Goal: Information Seeking & Learning: Check status

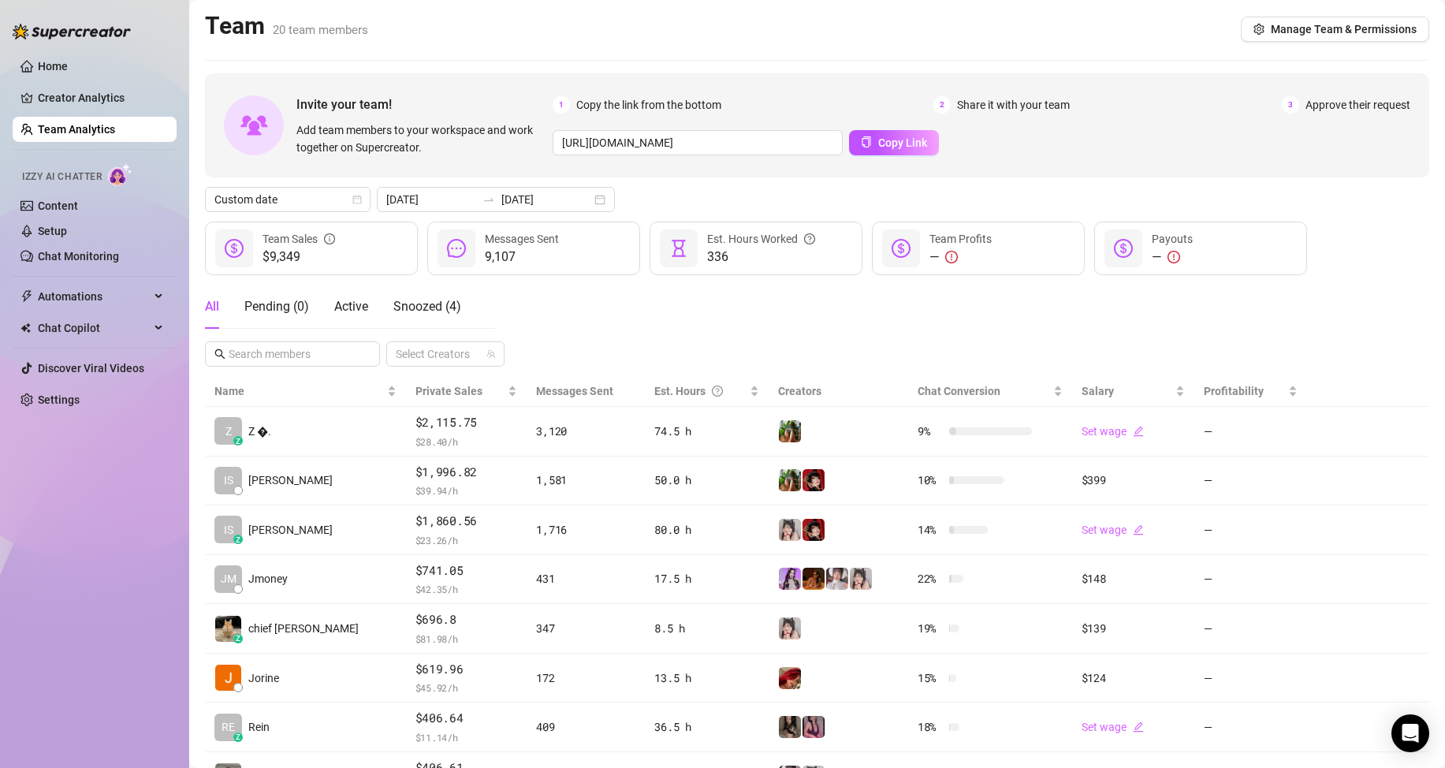
scroll to position [79, 0]
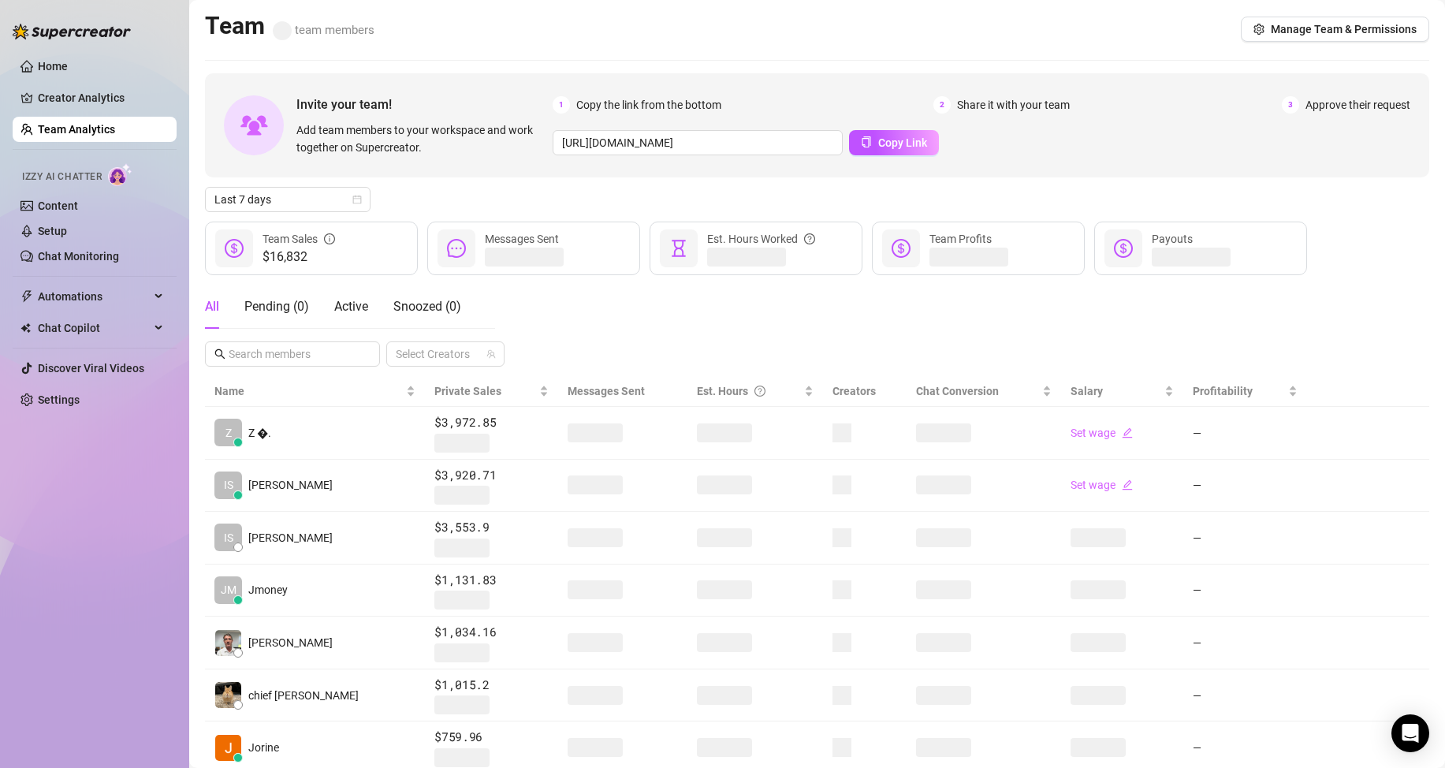
drag, startPoint x: 578, startPoint y: 293, endPoint x: 563, endPoint y: 310, distance: 22.3
click at [578, 295] on div "All Pending ( 0 ) Active Snoozed ( 0 ) Select Creators" at bounding box center [817, 325] width 1224 height 82
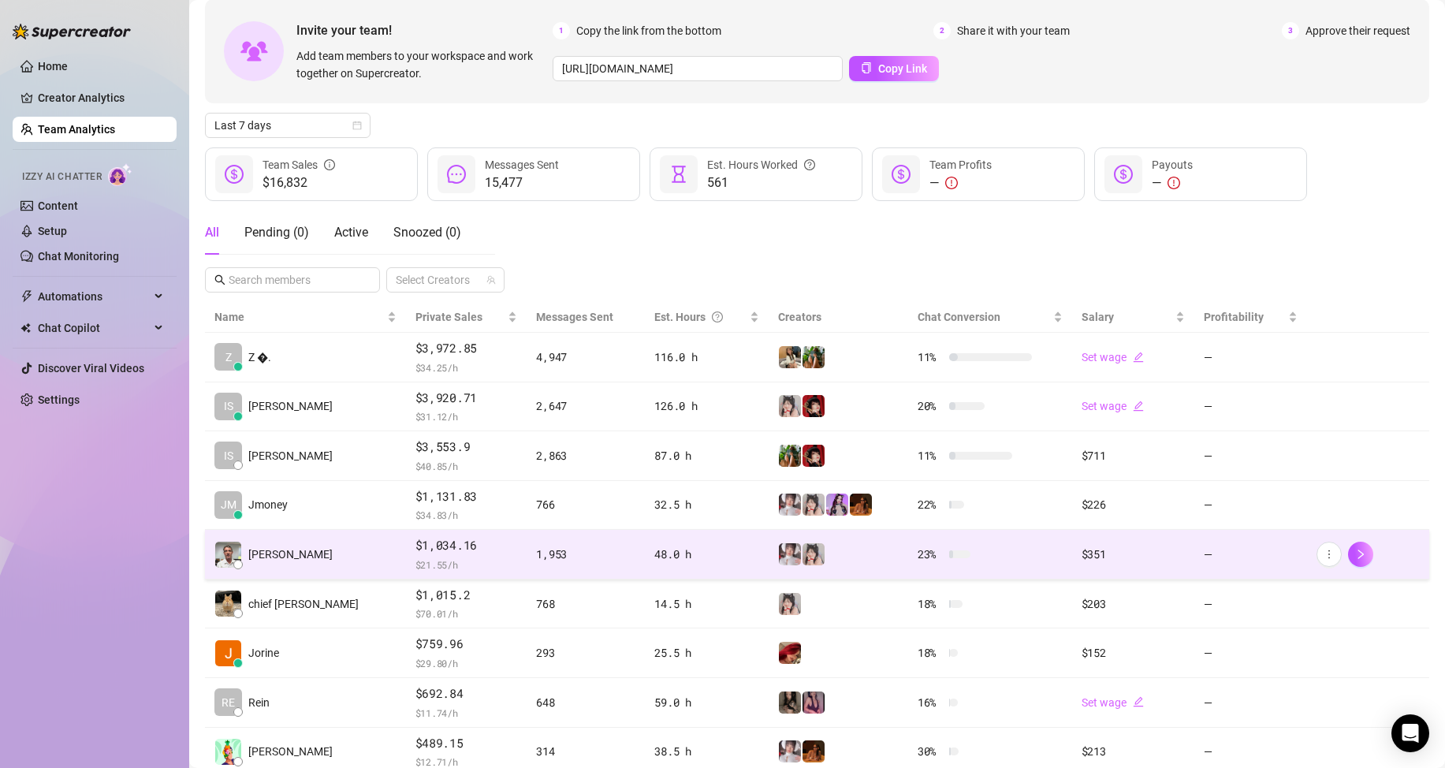
scroll to position [79, 0]
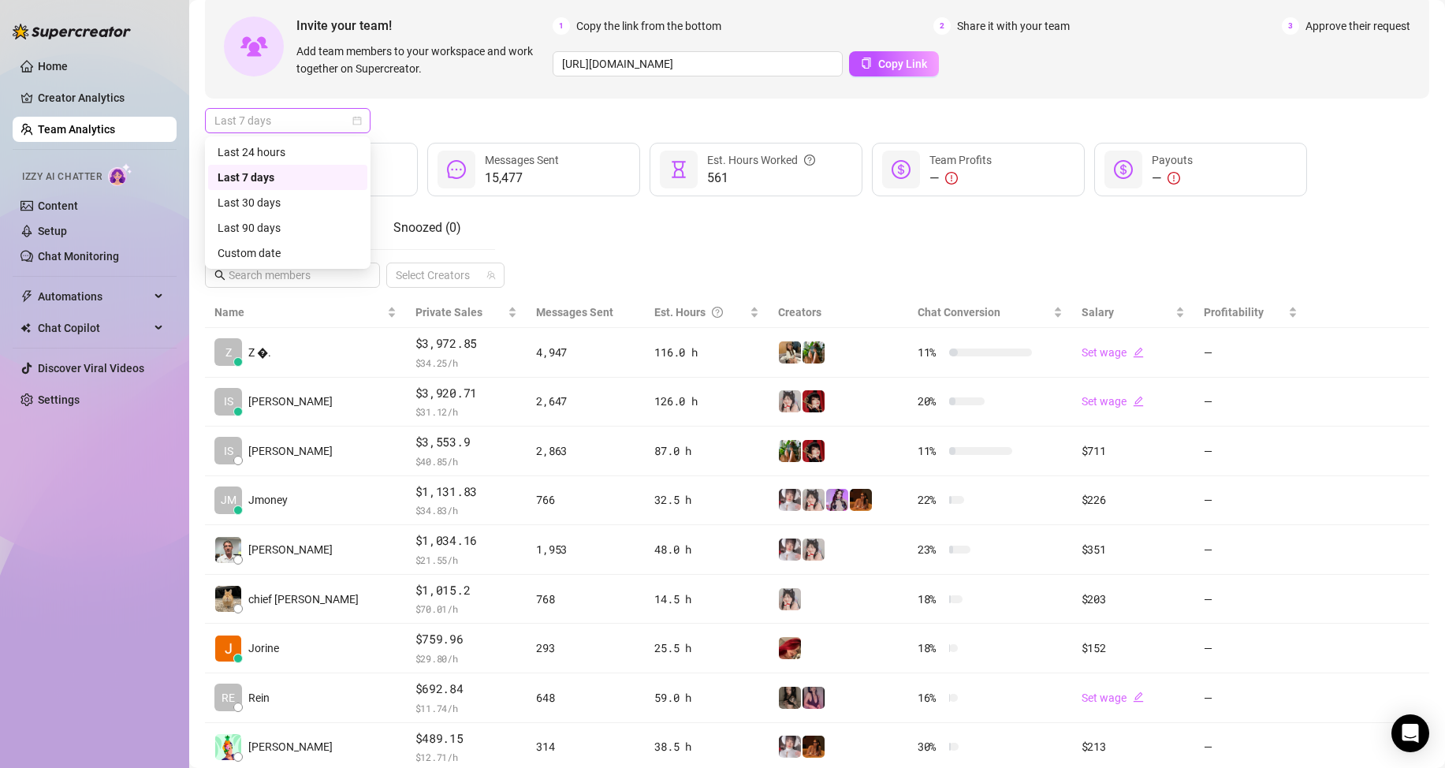
click at [321, 117] on span "Last 7 days" at bounding box center [287, 121] width 147 height 24
click at [296, 250] on div "Custom date" at bounding box center [288, 252] width 140 height 17
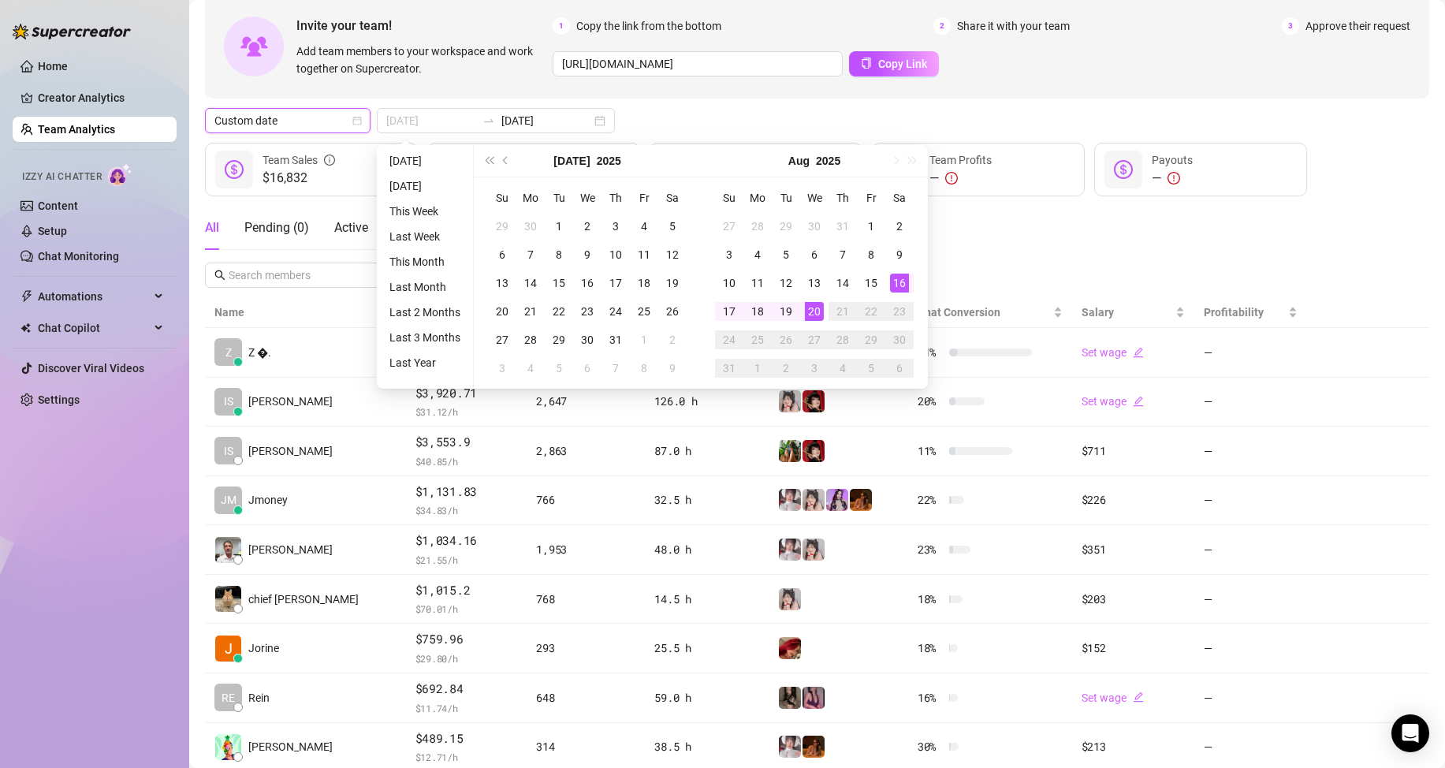
type input "[DATE]"
click at [896, 284] on div "16" at bounding box center [899, 282] width 19 height 19
type input "[DATE]"
click at [803, 309] on td "20" at bounding box center [814, 311] width 28 height 28
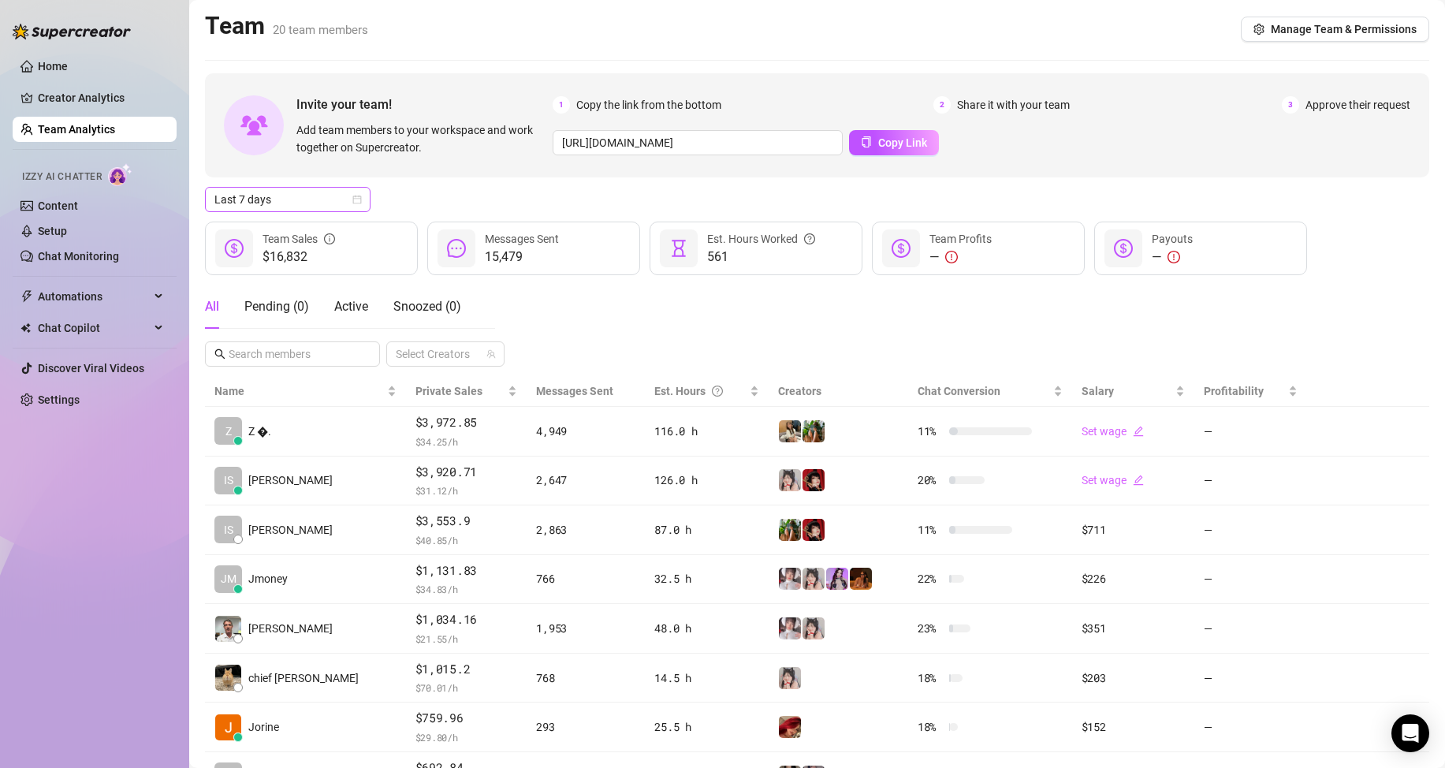
click at [364, 206] on div "Last 7 days" at bounding box center [287, 199] width 165 height 25
click at [300, 328] on div "Custom date" at bounding box center [288, 331] width 140 height 17
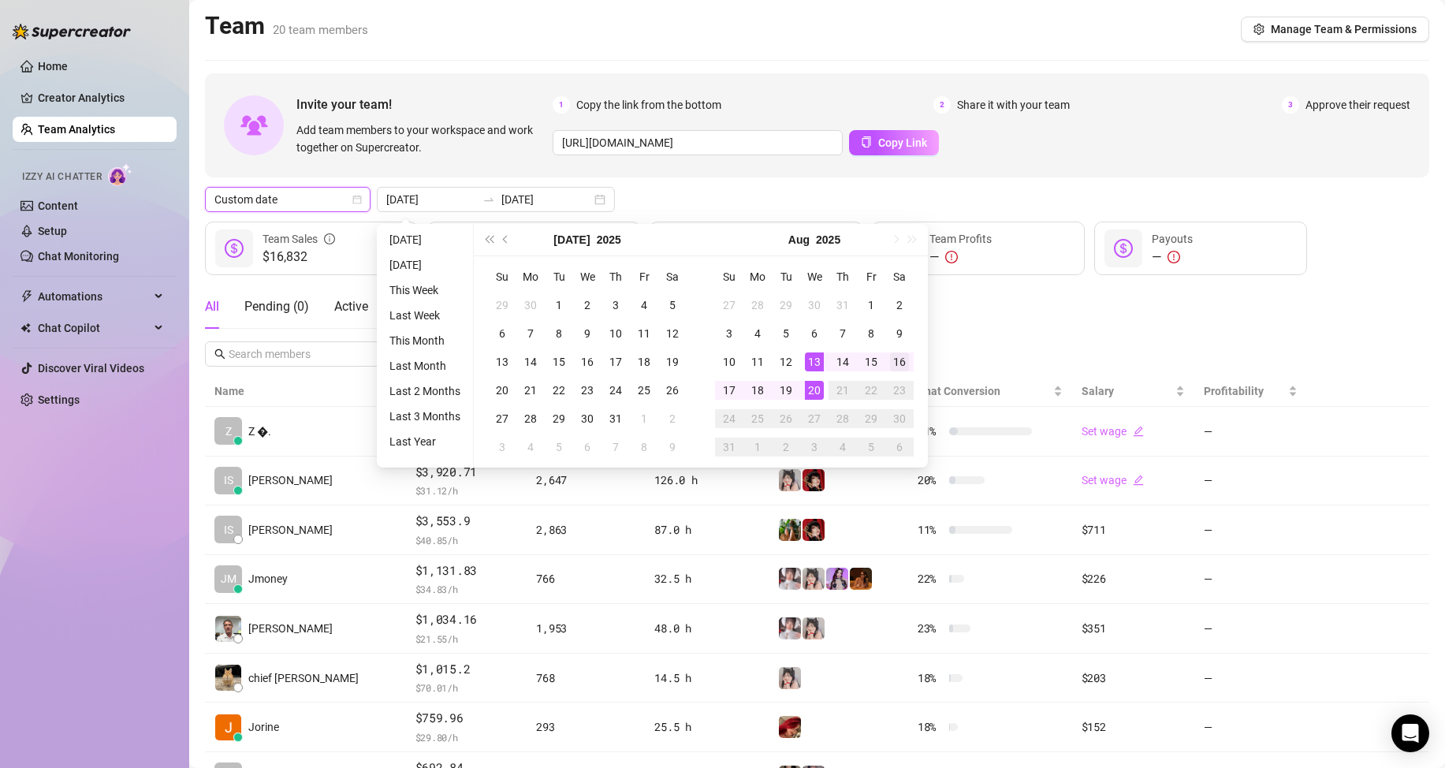
type input "[DATE]"
click at [906, 366] on div "16" at bounding box center [899, 361] width 19 height 19
type input "[DATE]"
click at [812, 388] on div "20" at bounding box center [814, 390] width 19 height 19
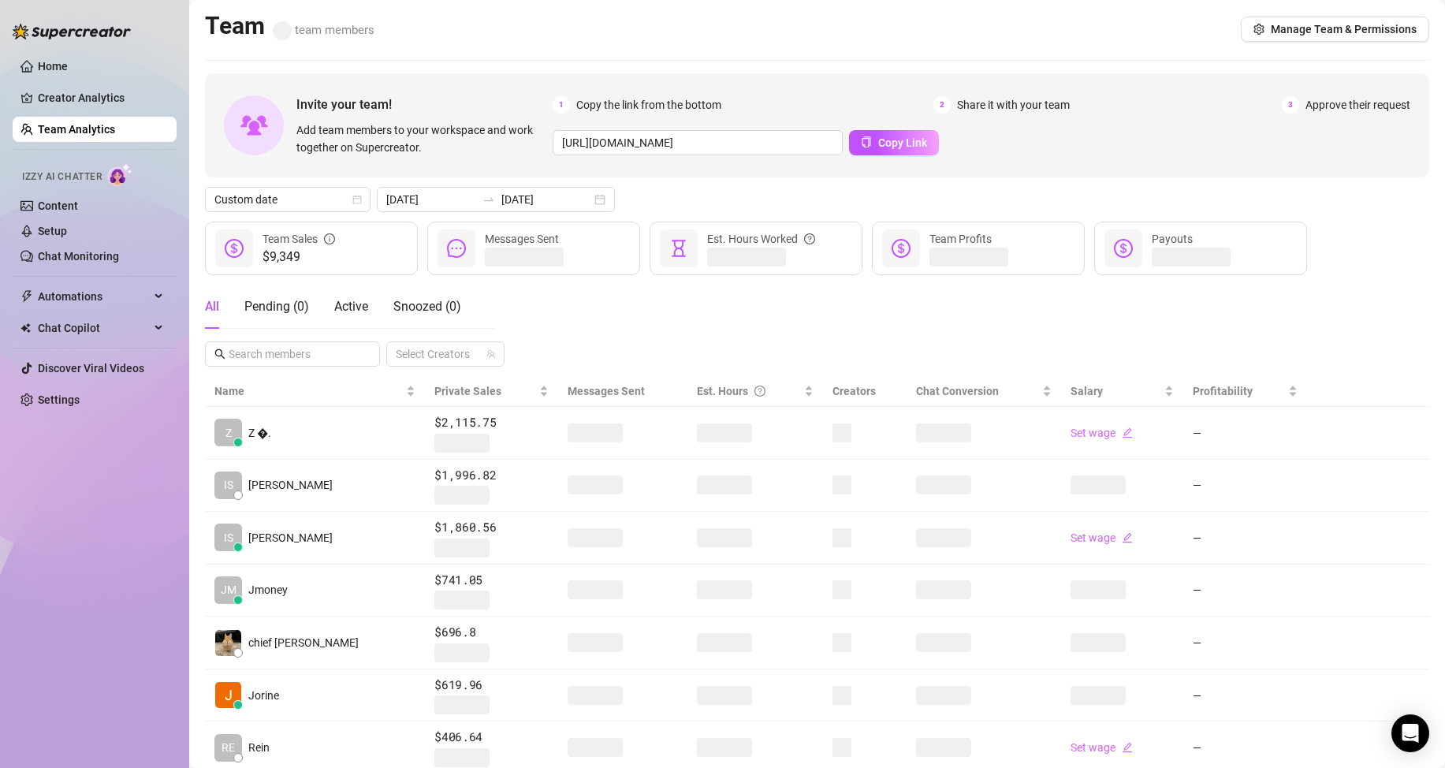
click at [627, 337] on div "All Pending ( 0 ) Active Snoozed ( 0 ) Select Creators" at bounding box center [817, 325] width 1224 height 82
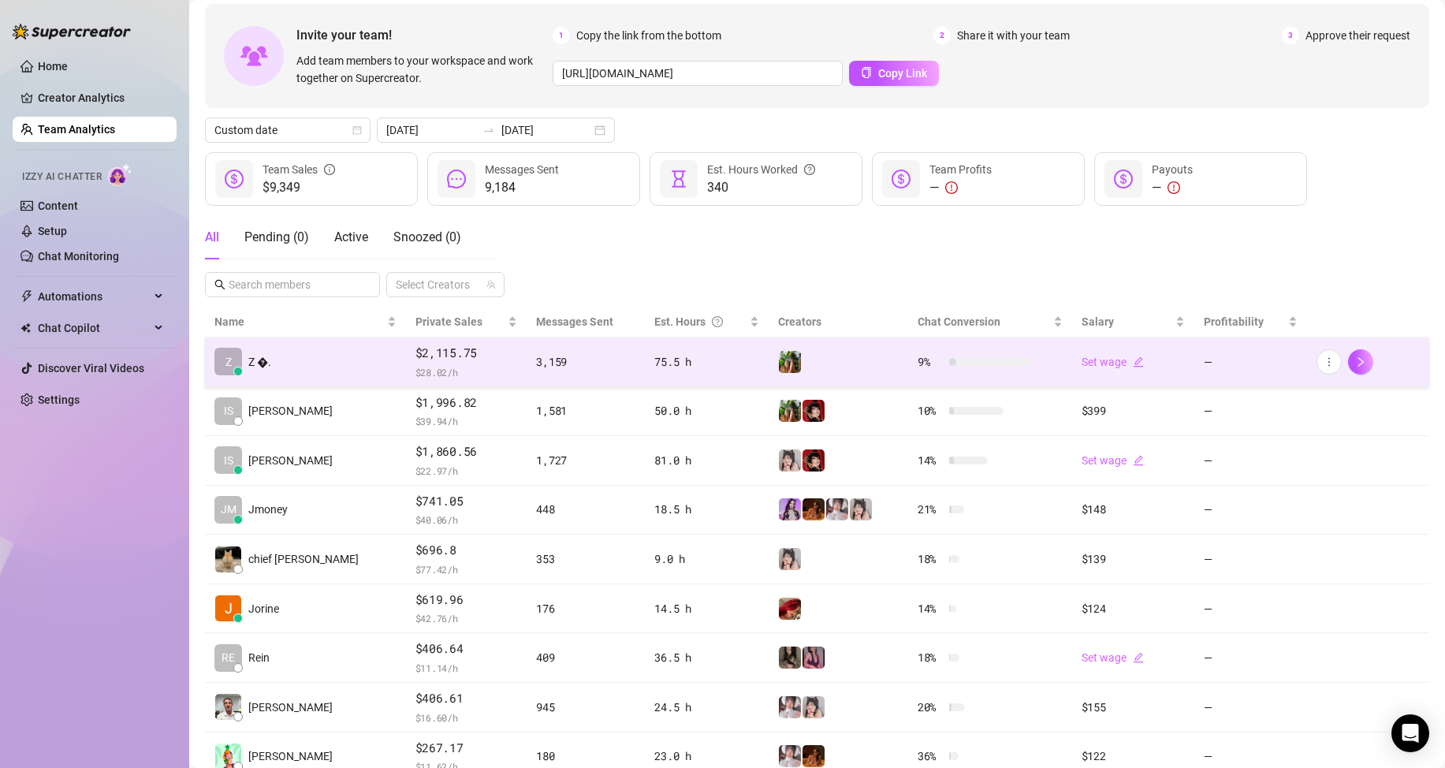
scroll to position [79, 0]
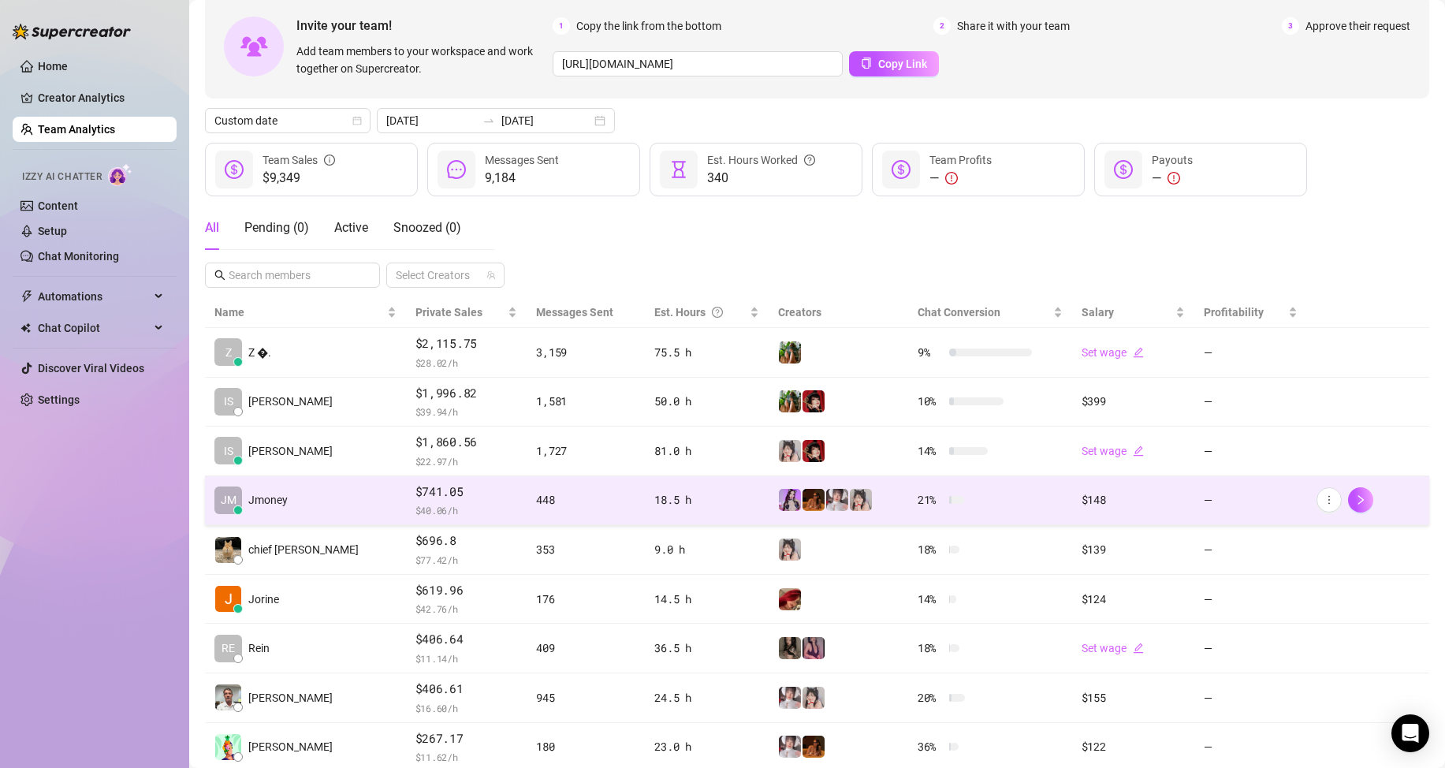
click at [298, 493] on td "[PERSON_NAME]" at bounding box center [305, 501] width 201 height 50
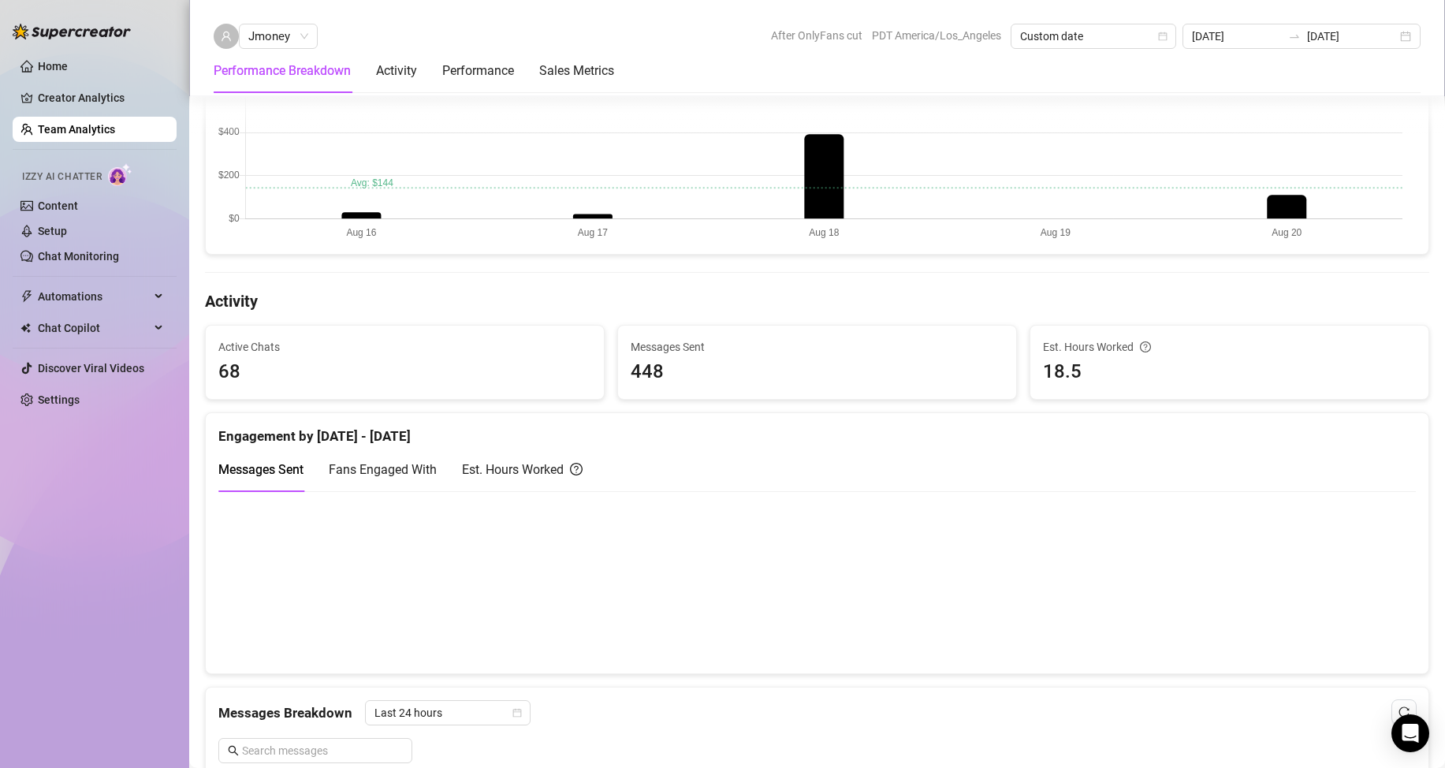
scroll to position [563, 0]
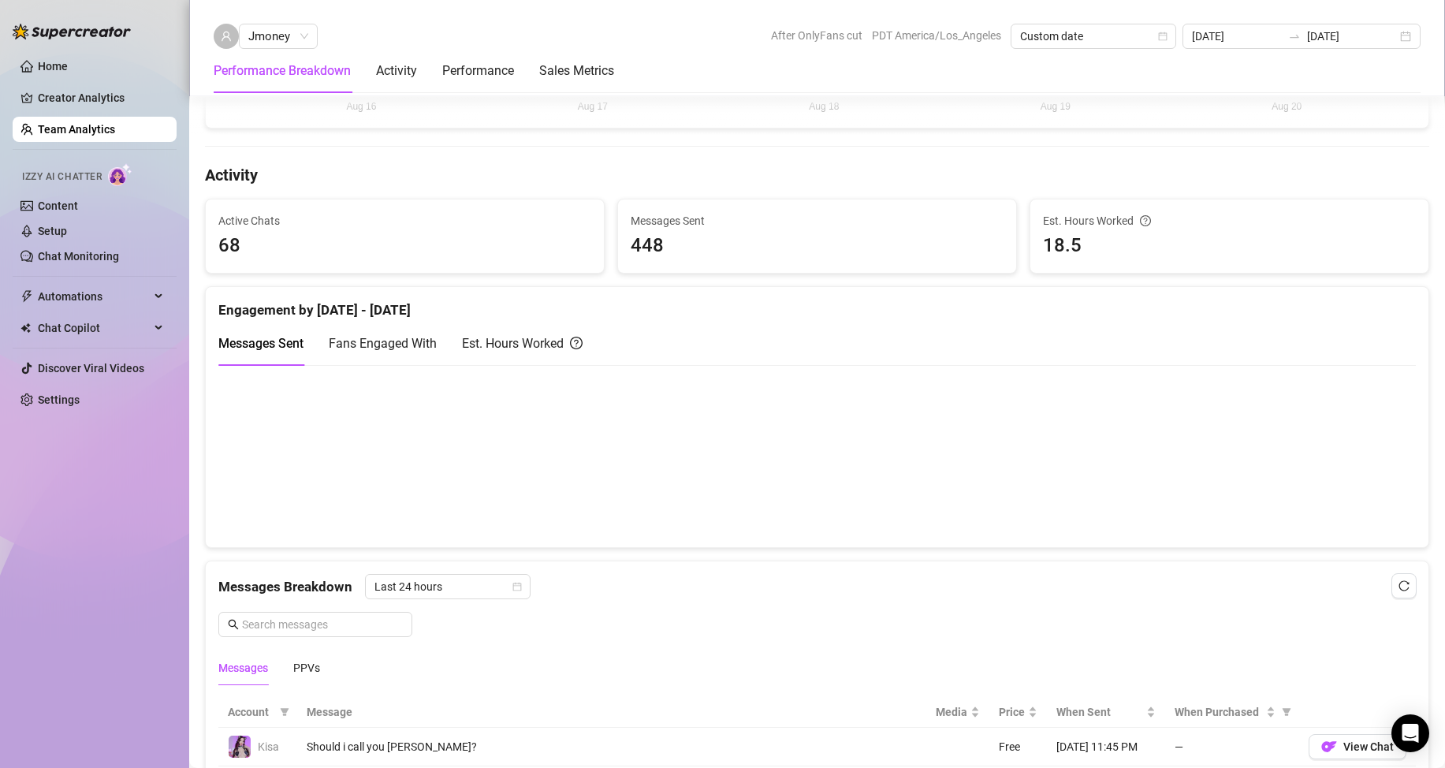
click at [86, 136] on link "Team Analytics" at bounding box center [76, 129] width 77 height 13
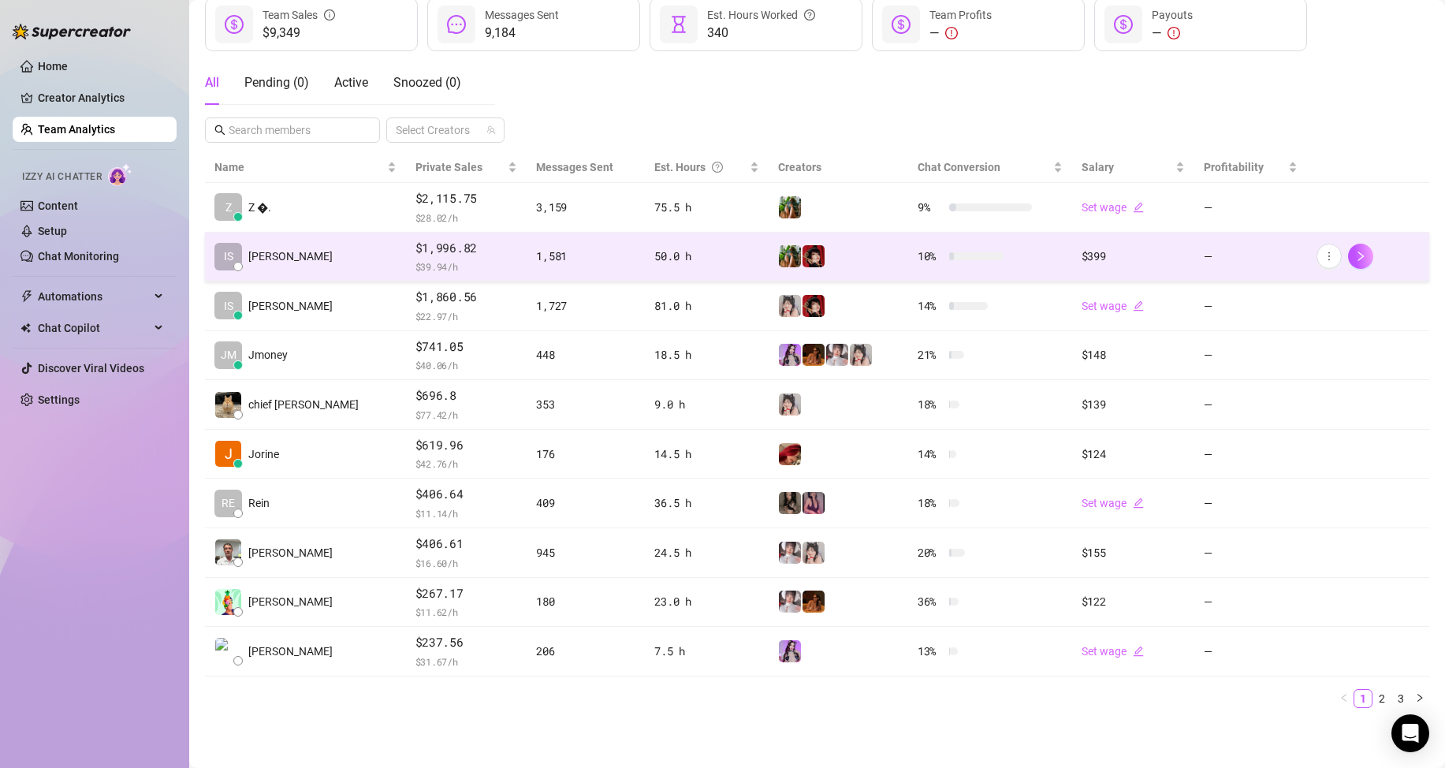
scroll to position [224, 0]
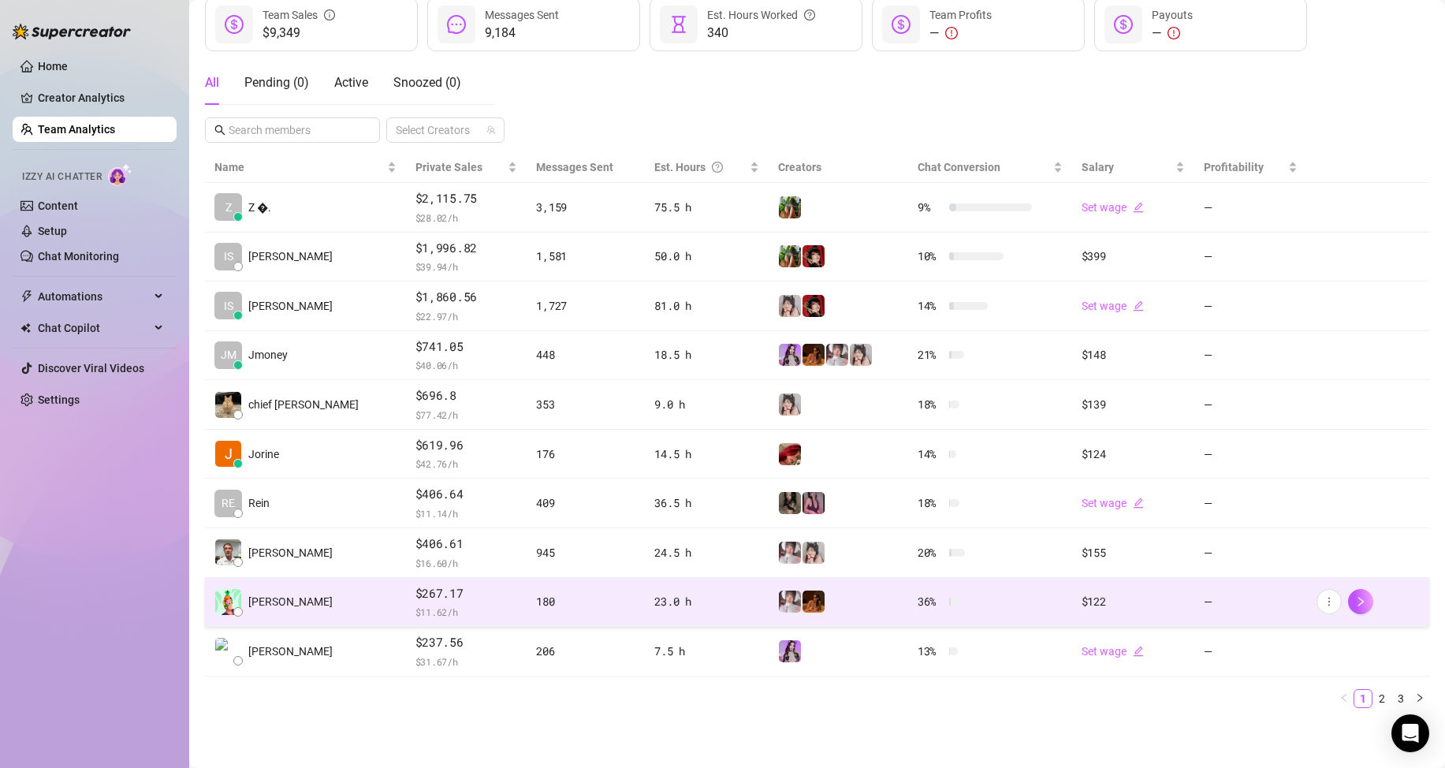
click at [300, 614] on td "[PERSON_NAME]" at bounding box center [305, 603] width 201 height 50
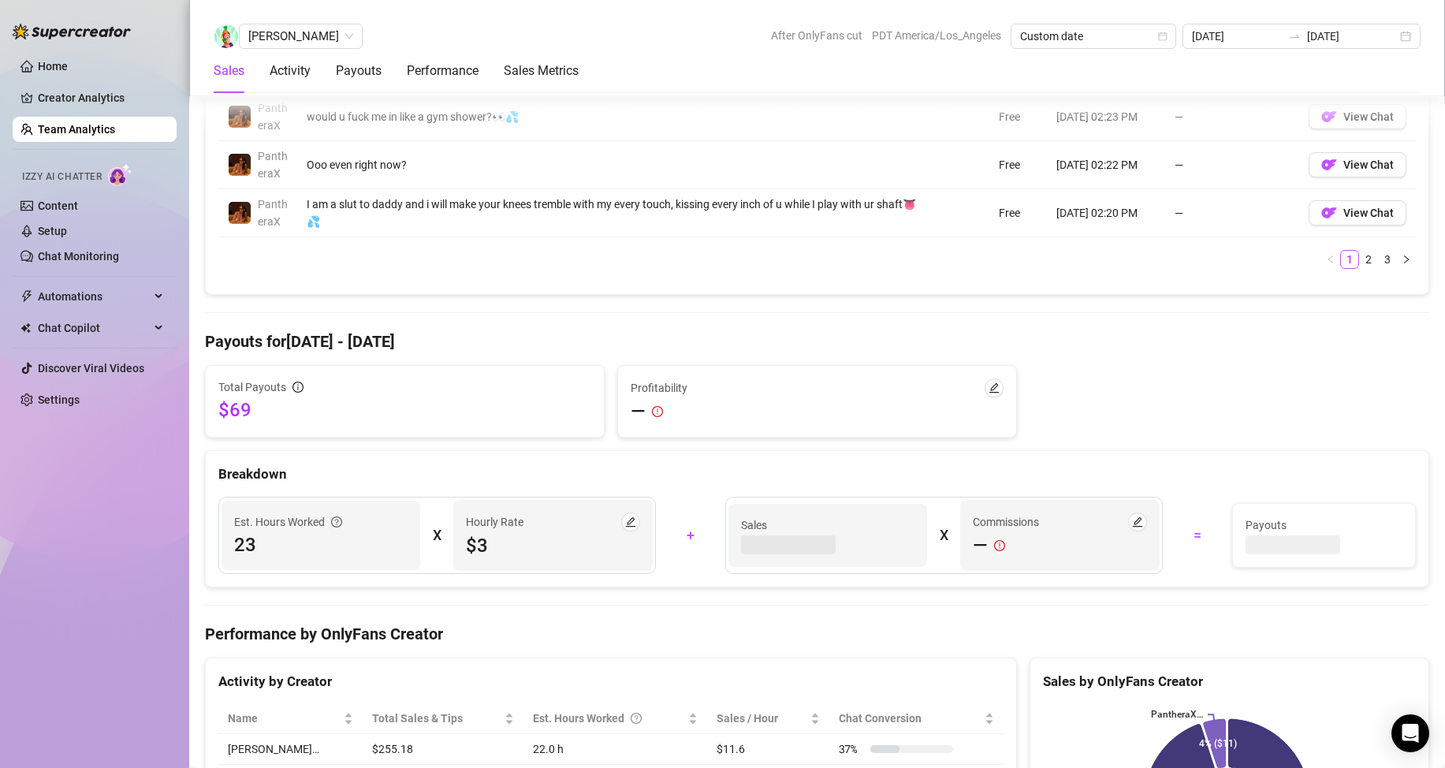
scroll to position [1830, 0]
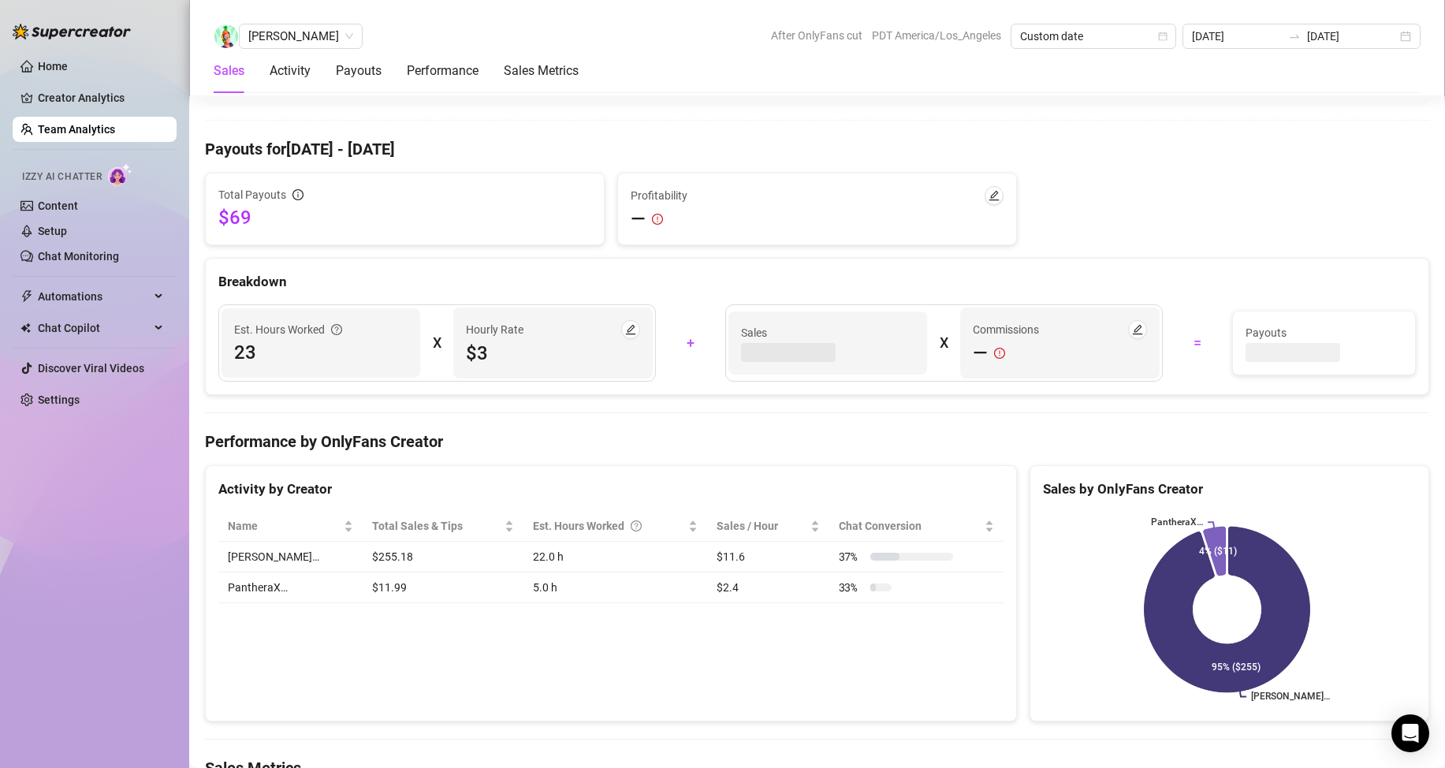
click at [101, 132] on link "Team Analytics" at bounding box center [76, 129] width 77 height 13
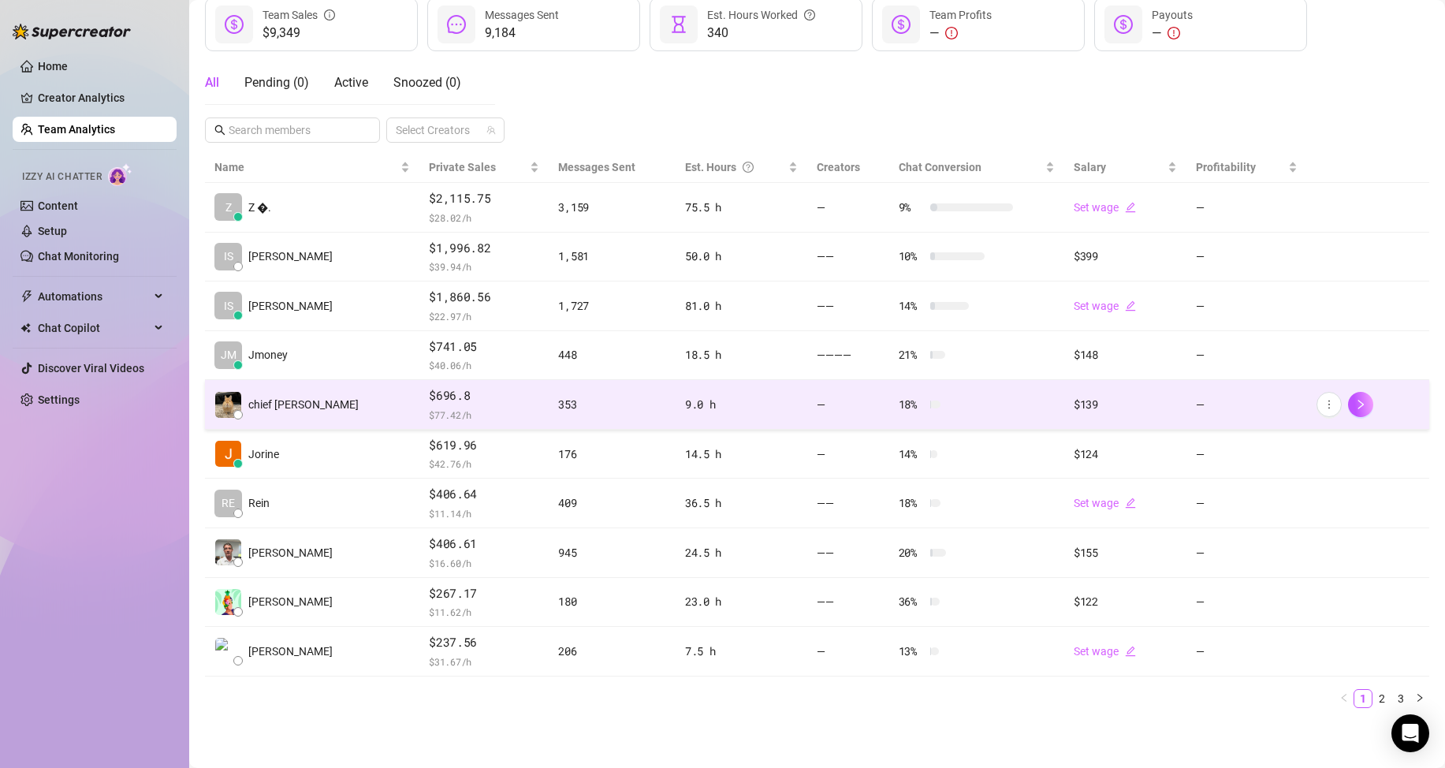
scroll to position [224, 0]
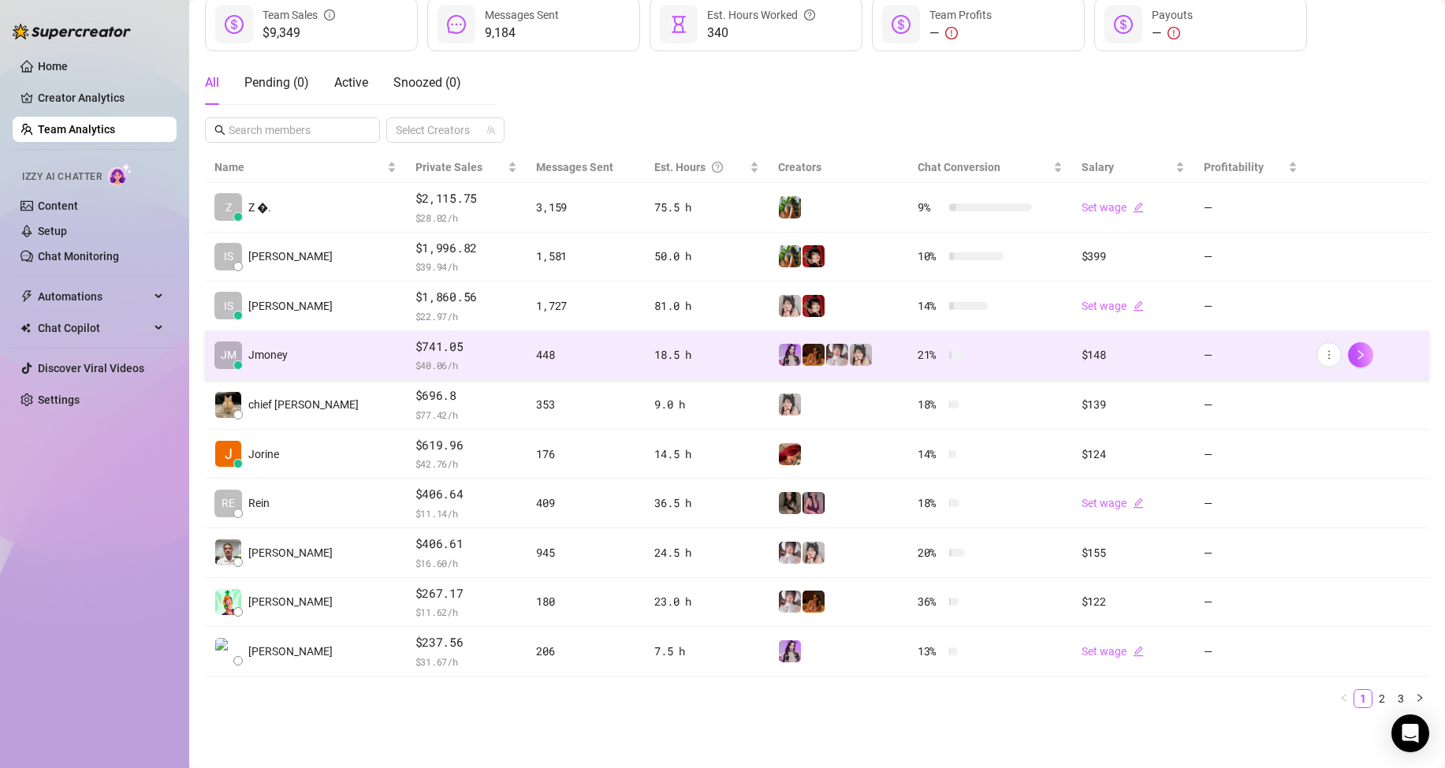
click at [284, 359] on span "Jmoney" at bounding box center [267, 354] width 39 height 17
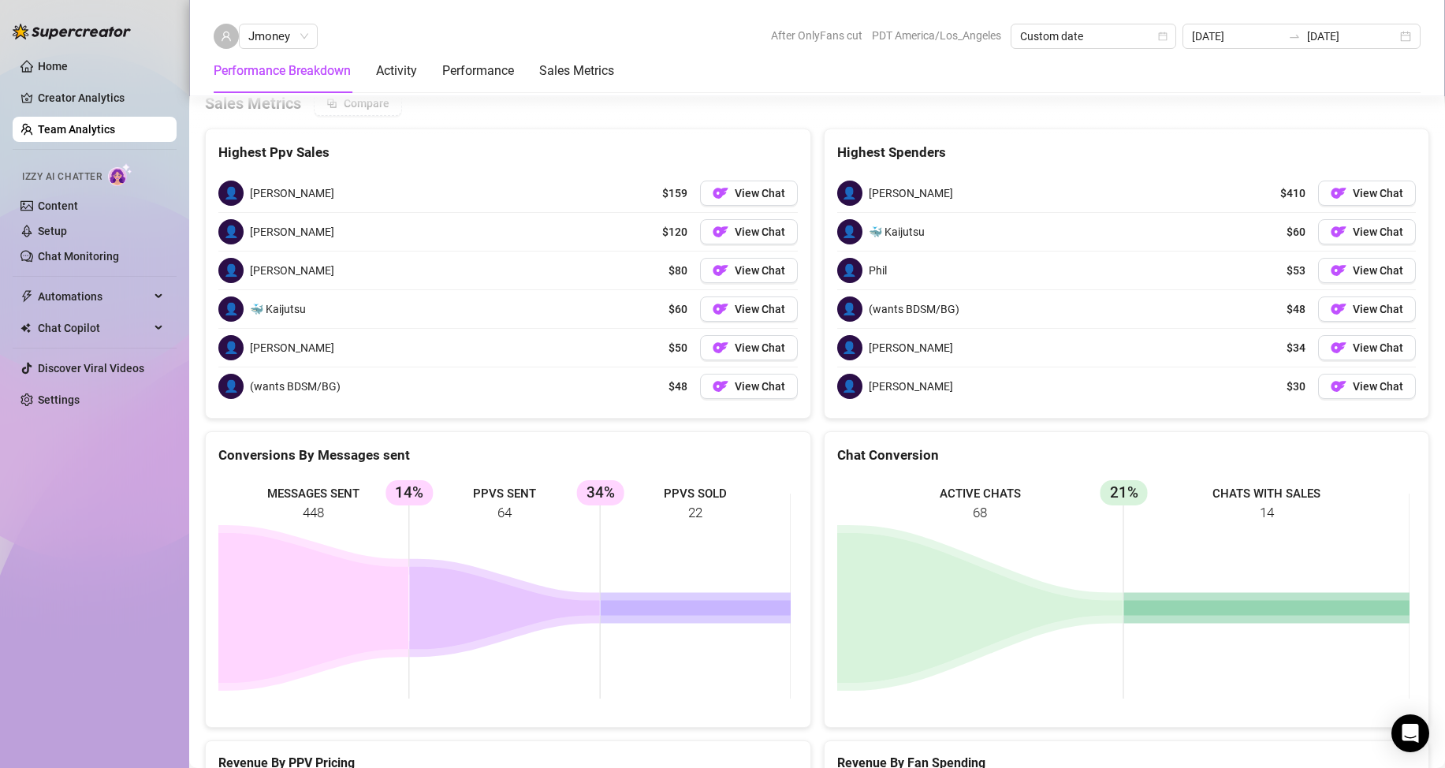
scroll to position [1809, 0]
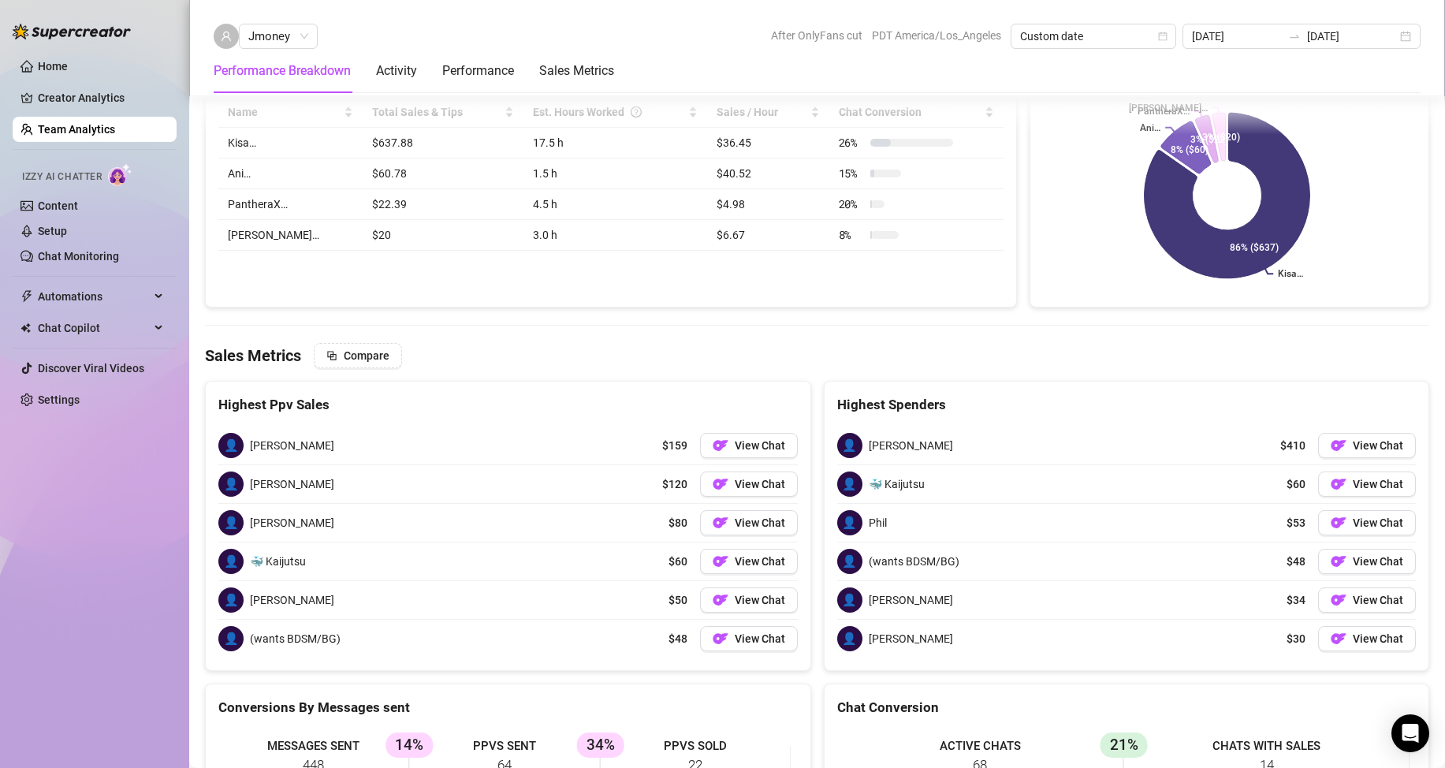
click at [84, 125] on link "Team Analytics" at bounding box center [76, 129] width 77 height 13
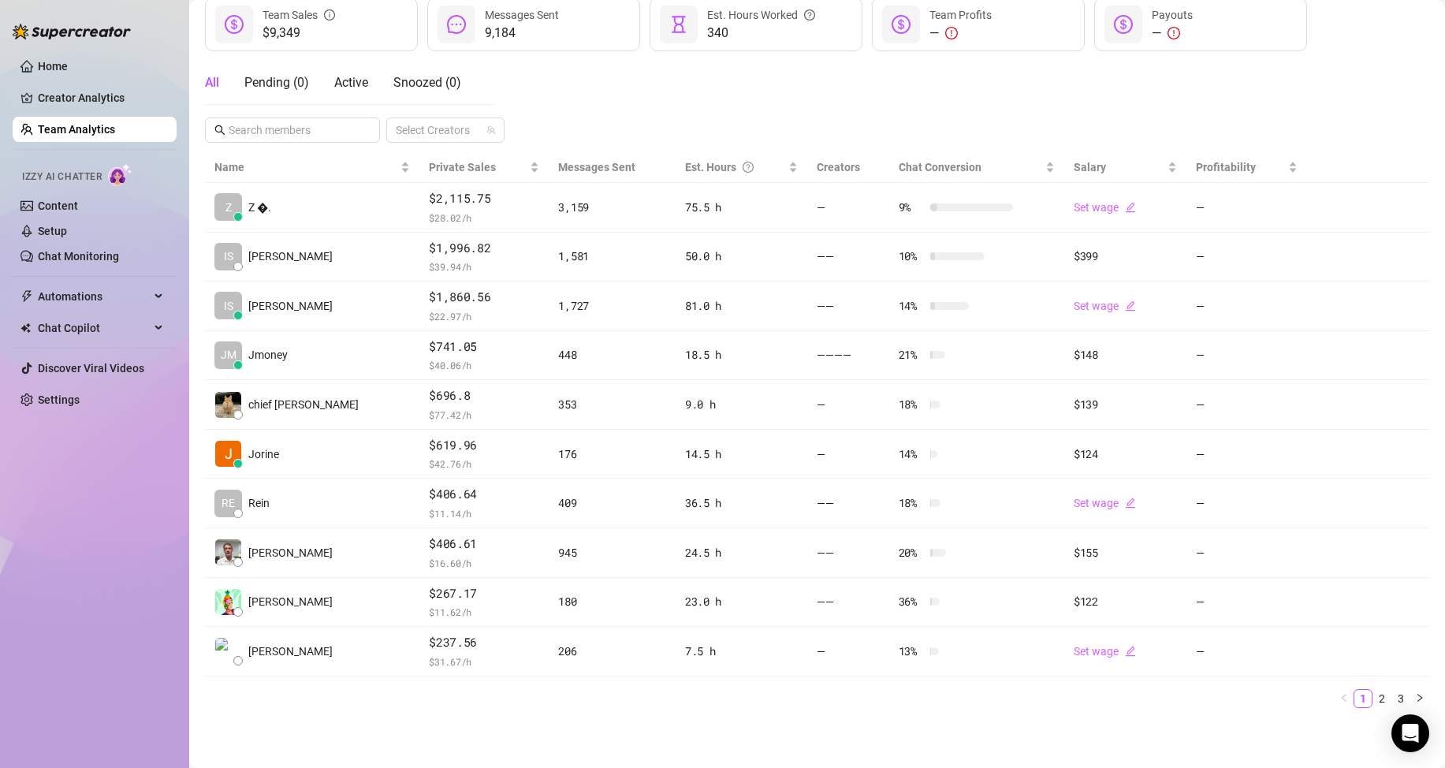
scroll to position [224, 0]
